Goal: Information Seeking & Learning: Check status

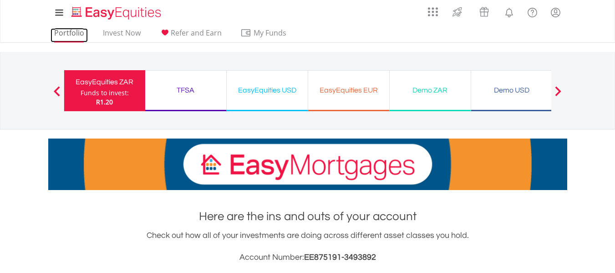
click at [65, 37] on link "Portfolio" at bounding box center [69, 35] width 37 height 14
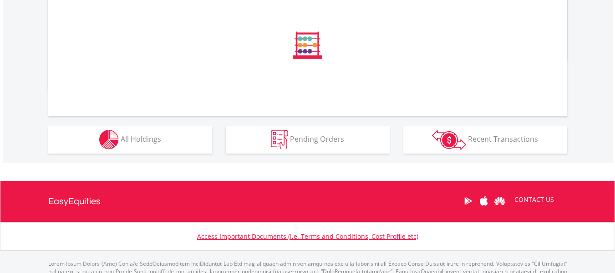
scroll to position [374, 0]
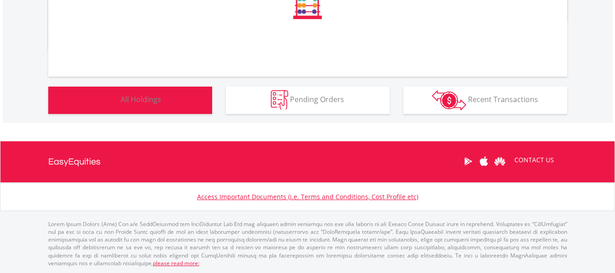
click at [148, 96] on span "All Holdings" at bounding box center [141, 99] width 40 height 10
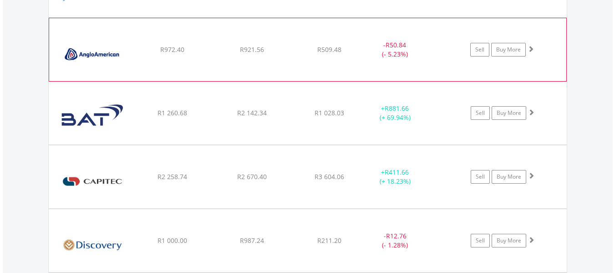
scroll to position [748, 0]
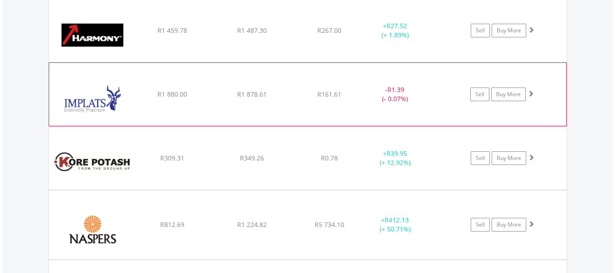
scroll to position [1066, 0]
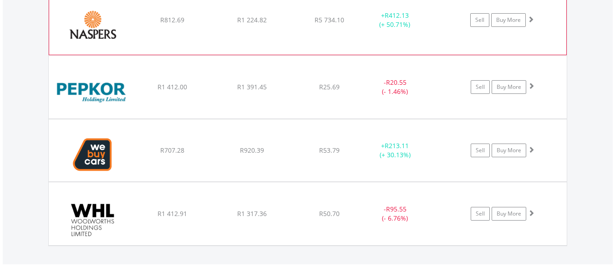
scroll to position [1248, 0]
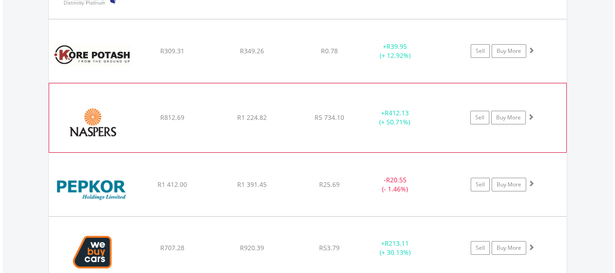
scroll to position [1112, 0]
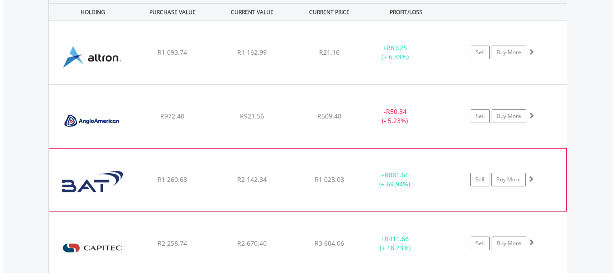
scroll to position [702, 0]
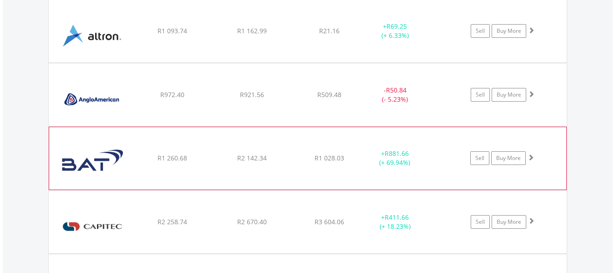
click at [292, 62] on div "﻿ British American Tobacco PLC R1 260.68 R2 142.34 R1 028.03 + R881.66 (+ 69.94…" at bounding box center [308, 31] width 518 height 63
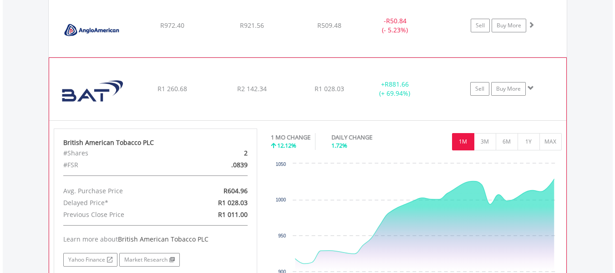
scroll to position [793, 0]
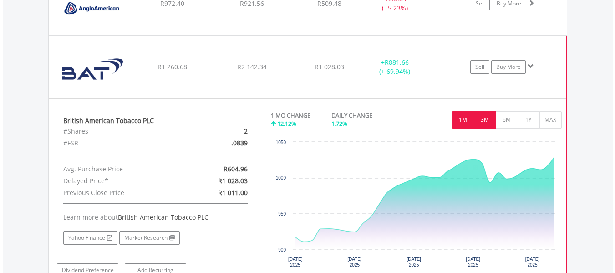
click at [480, 118] on button "3M" at bounding box center [485, 119] width 22 height 17
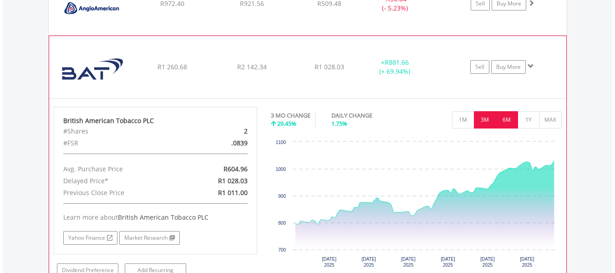
click at [511, 116] on button "6M" at bounding box center [506, 119] width 22 height 17
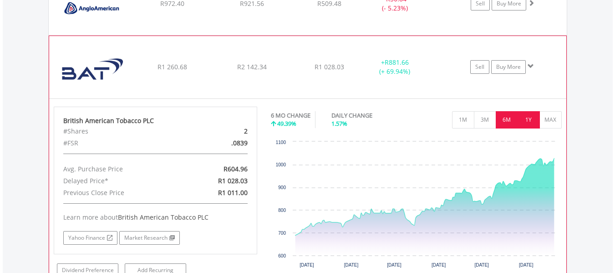
click at [525, 118] on button "1Y" at bounding box center [528, 119] width 22 height 17
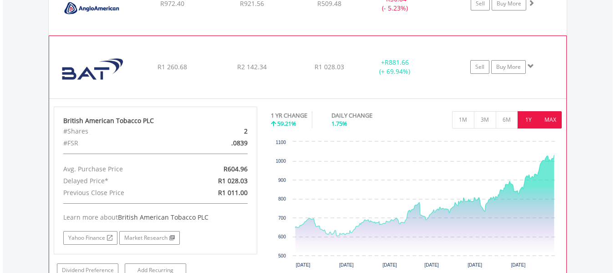
click at [547, 118] on button "MAX" at bounding box center [550, 119] width 22 height 17
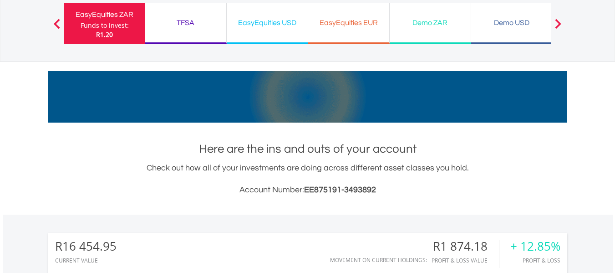
scroll to position [0, 0]
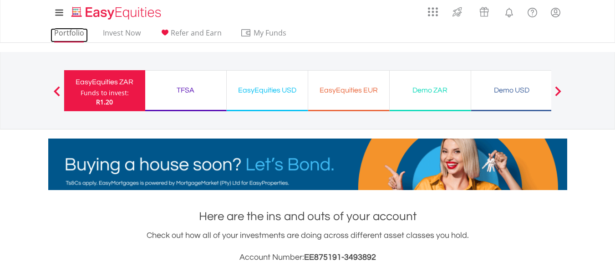
click at [72, 36] on link "Portfolio" at bounding box center [69, 35] width 37 height 14
